Goal: Task Accomplishment & Management: Manage account settings

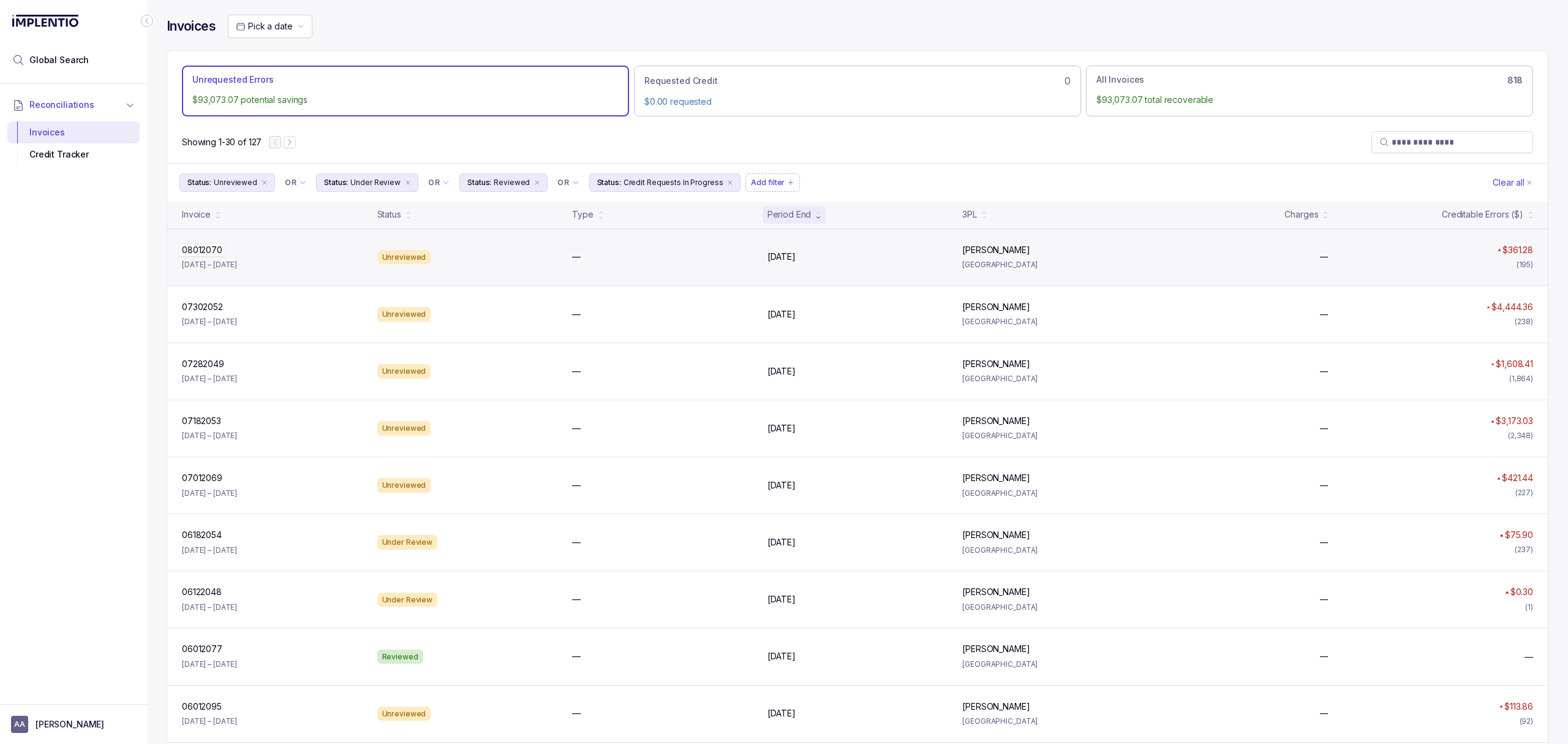
click at [216, 255] on p "08012070" at bounding box center [202, 249] width 47 height 13
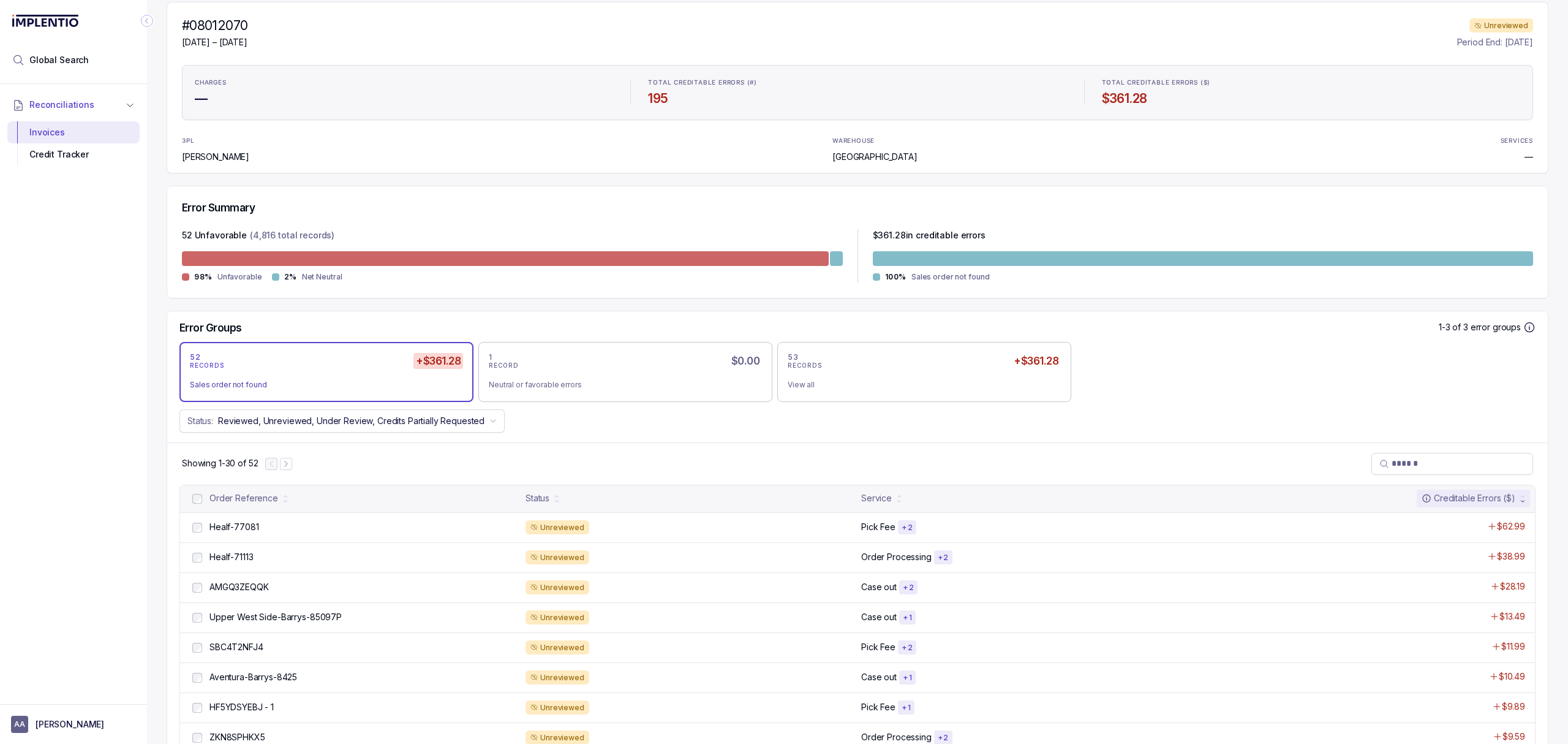
scroll to position [163, 0]
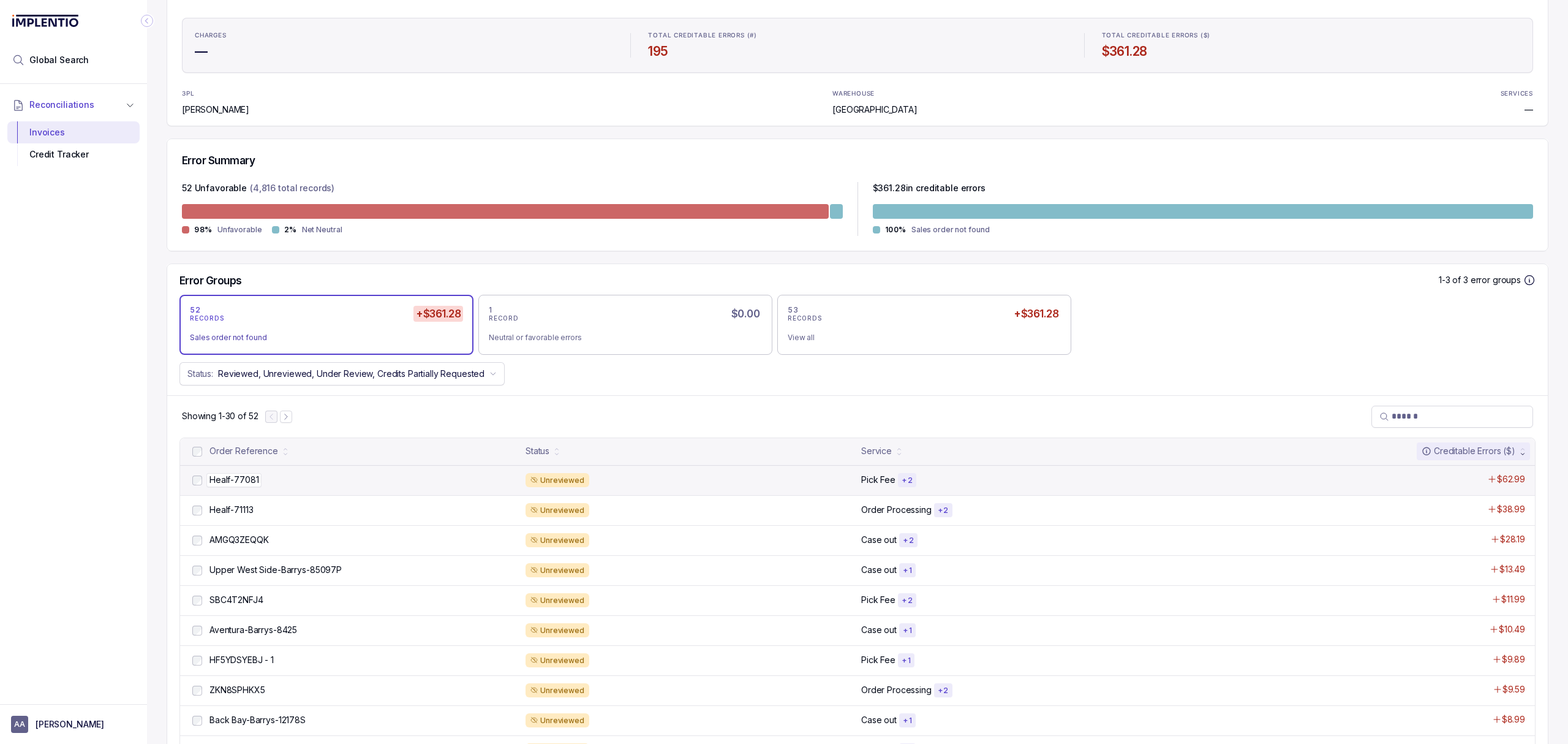
click at [229, 482] on p "Healf-77081" at bounding box center [233, 479] width 55 height 13
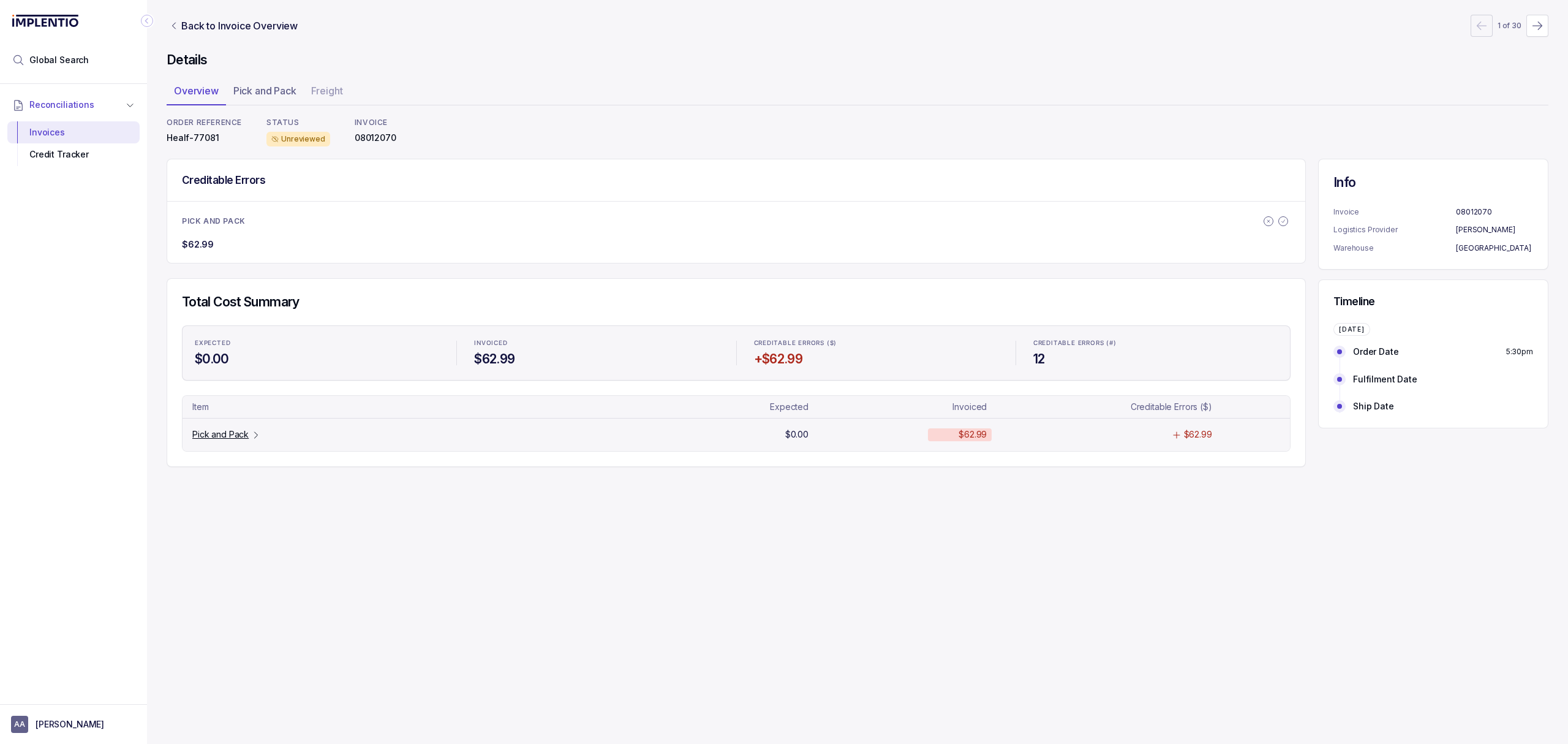
click at [218, 435] on p "Pick and Pack" at bounding box center [220, 434] width 56 height 12
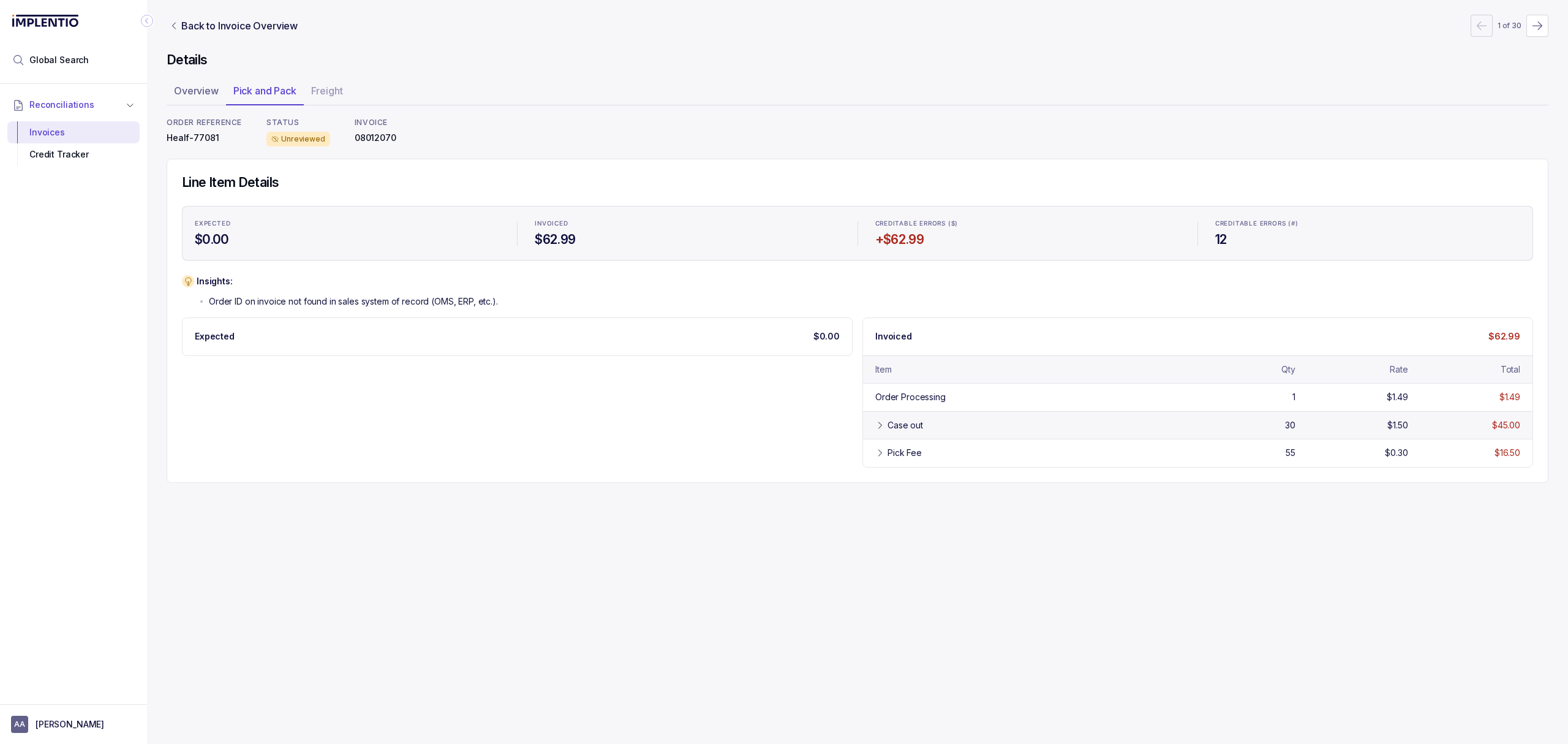
click at [971, 430] on div "Case out" at bounding box center [1035, 425] width 296 height 12
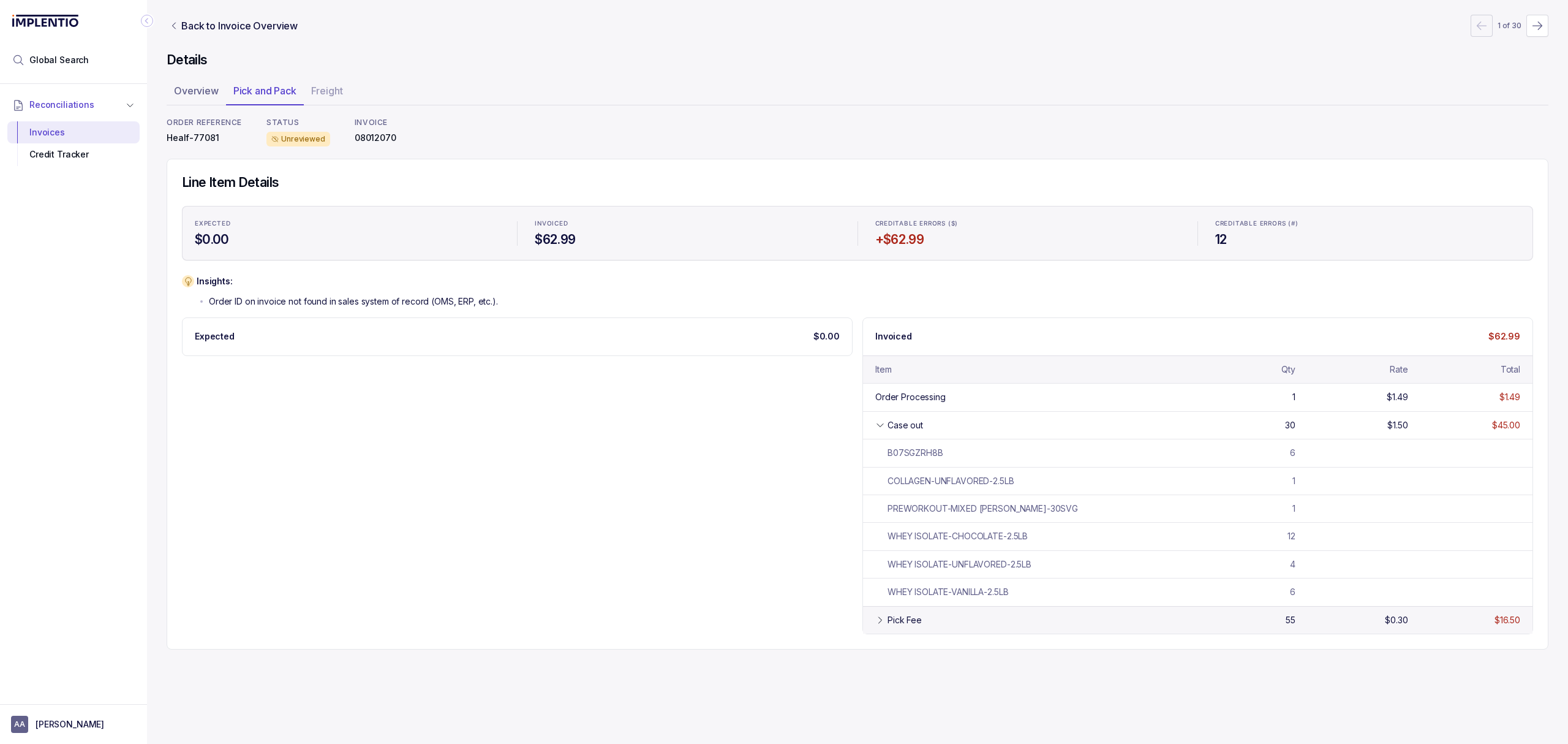
click at [904, 617] on div "Pick Fee" at bounding box center [904, 620] width 34 height 12
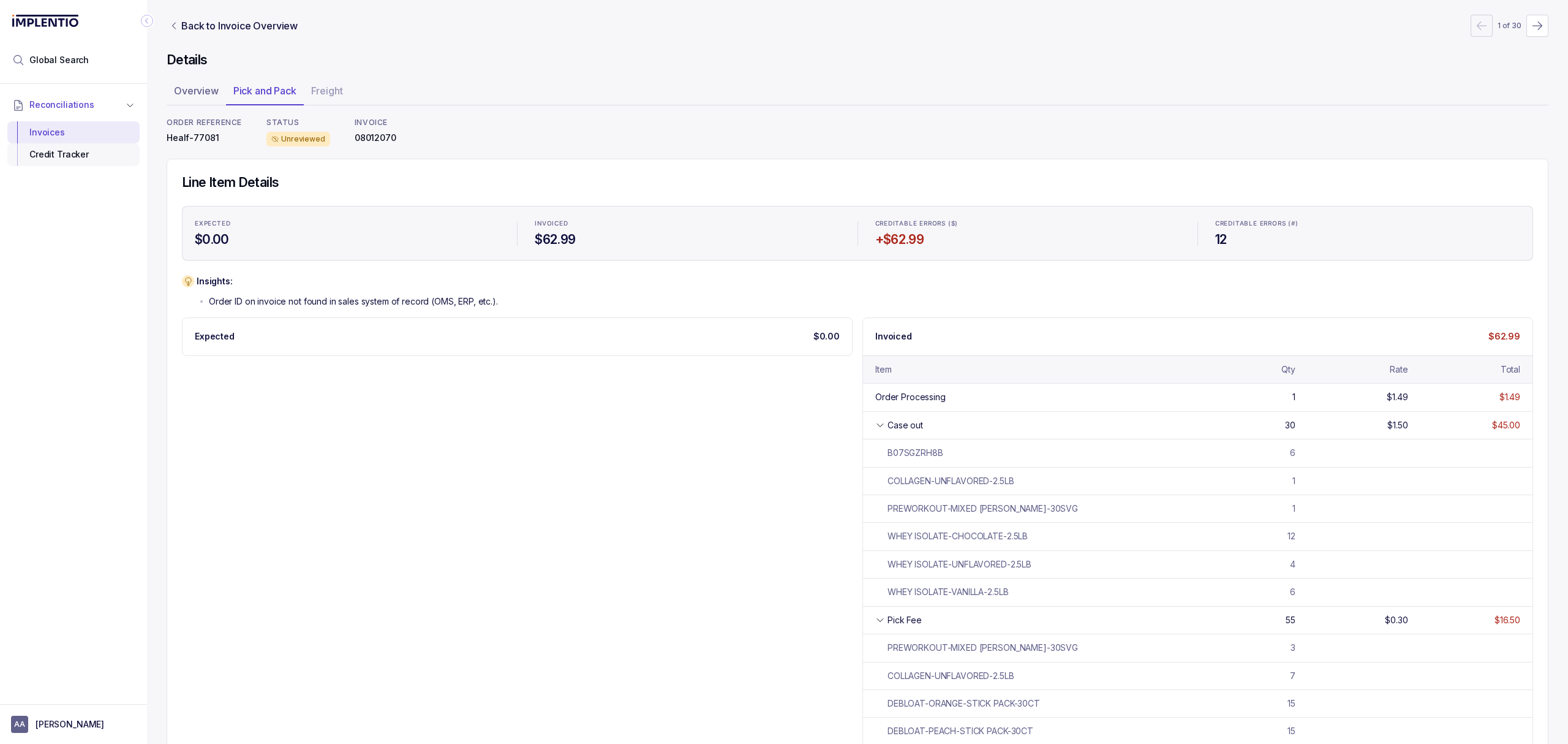
click at [55, 162] on div "Credit Tracker" at bounding box center [73, 154] width 113 height 22
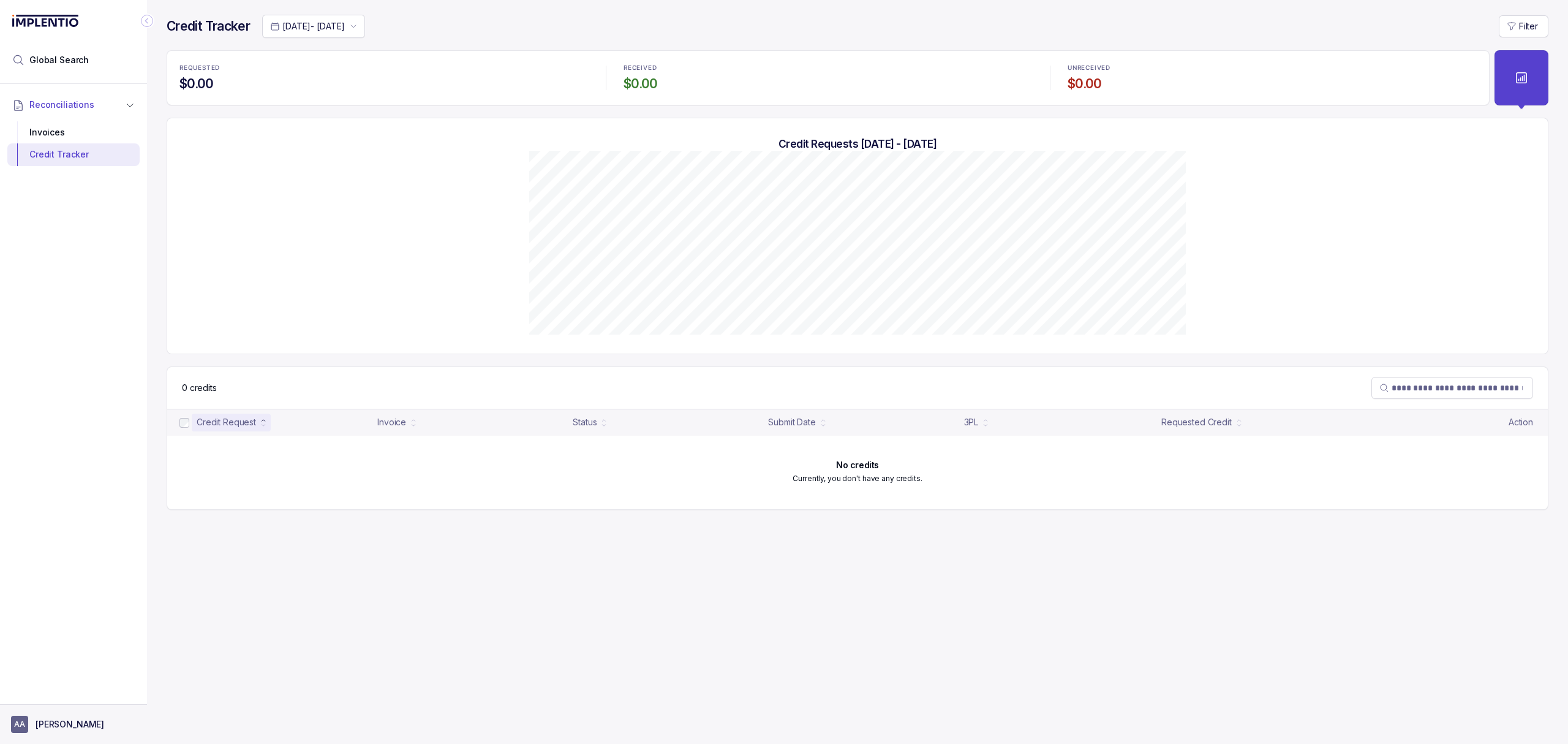
click at [57, 721] on p "[PERSON_NAME]" at bounding box center [70, 724] width 69 height 12
click at [55, 696] on p "Logout" at bounding box center [80, 697] width 101 height 12
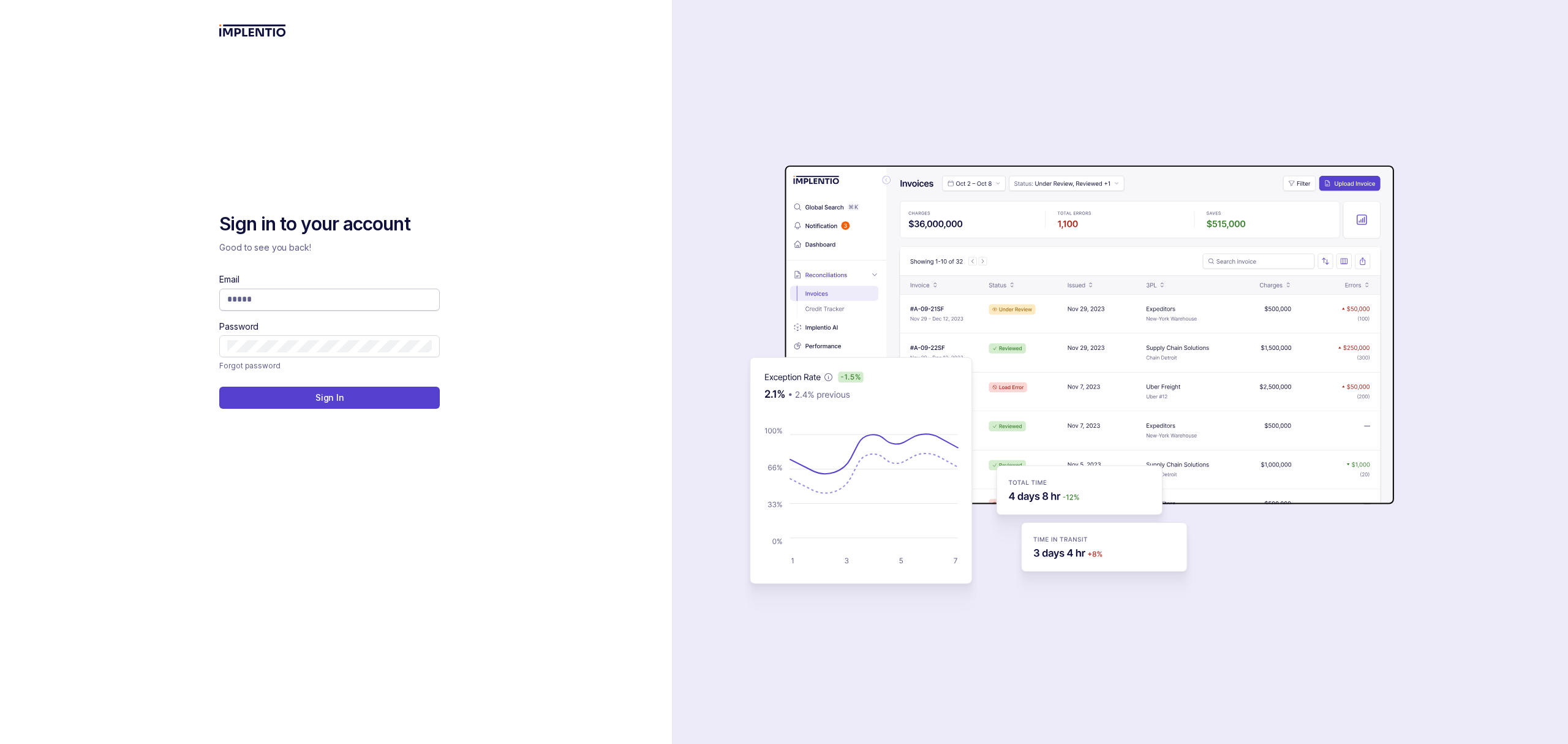
click at [243, 299] on input "Email" at bounding box center [329, 299] width 204 height 12
click at [301, 303] on input "Email" at bounding box center [329, 299] width 204 height 12
click at [219, 387] on button "Sign In" at bounding box center [329, 397] width 220 height 22
type input "**********"
